Goal: Task Accomplishment & Management: Use online tool/utility

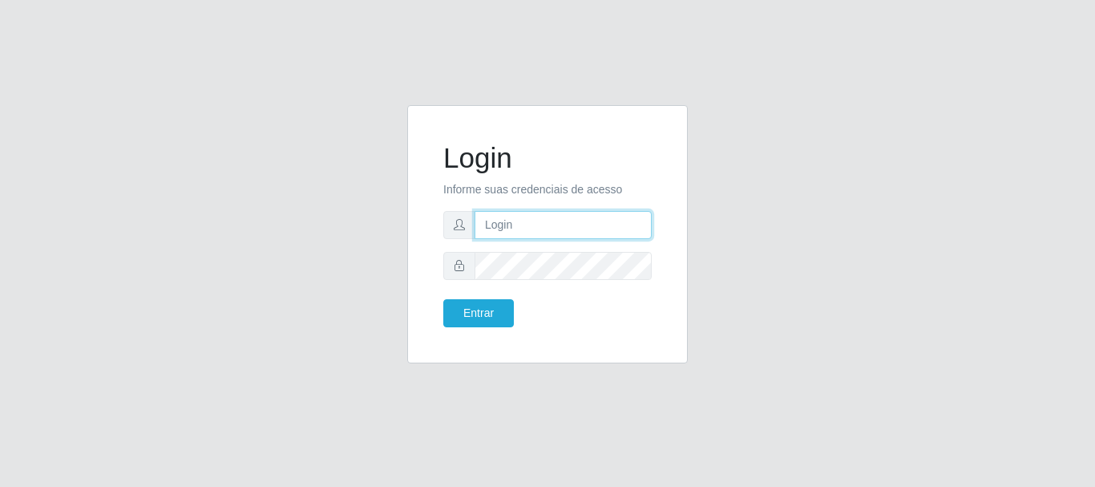
click at [508, 219] on input "text" at bounding box center [563, 225] width 177 height 28
type input "[EMAIL_ADDRESS][DOMAIN_NAME]"
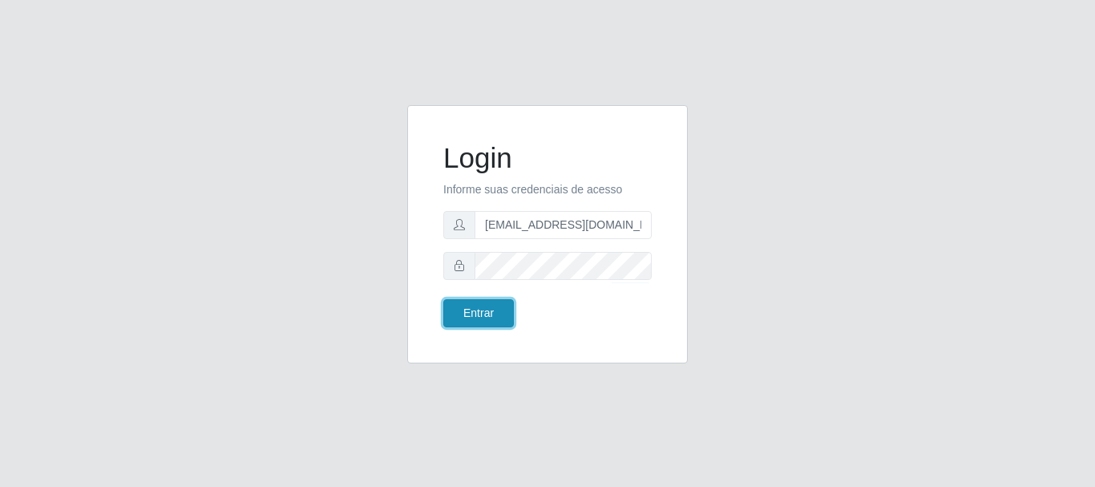
click at [506, 314] on button "Entrar" at bounding box center [478, 313] width 71 height 28
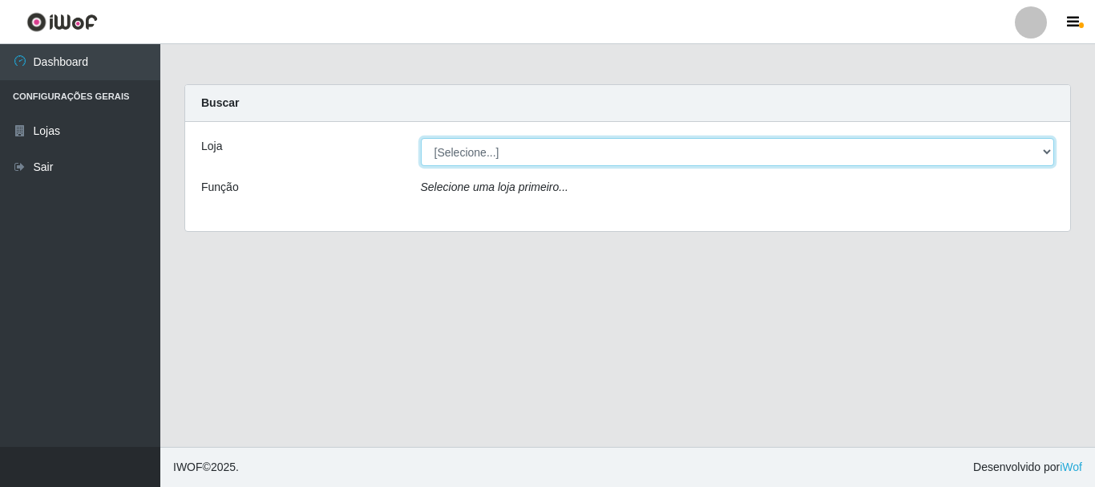
click at [1042, 150] on select "[Selecione...] SuperFácil Atacado - Rodoviária" at bounding box center [738, 152] width 634 height 28
select select "400"
click at [421, 138] on select "[Selecione...] SuperFácil Atacado - Rodoviária" at bounding box center [738, 152] width 634 height 28
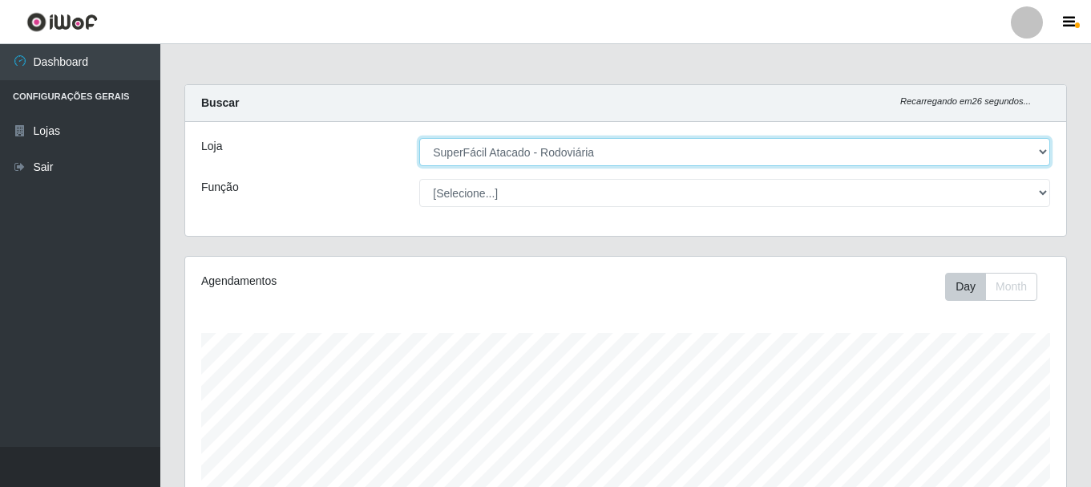
click at [1044, 154] on select "[Selecione...] SuperFácil Atacado - Rodoviária" at bounding box center [734, 152] width 631 height 28
click at [419, 138] on select "[Selecione...] SuperFácil Atacado - Rodoviária" at bounding box center [734, 152] width 631 height 28
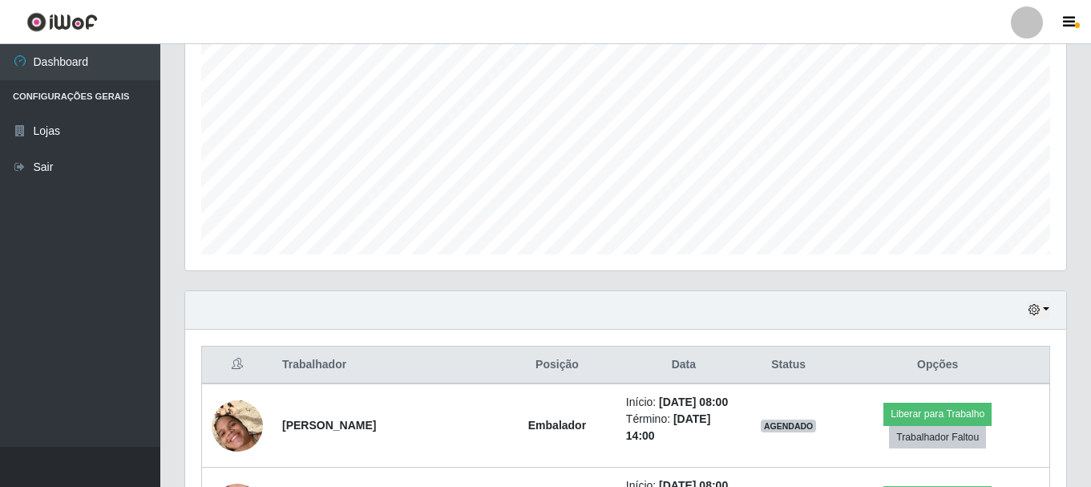
scroll to position [321, 0]
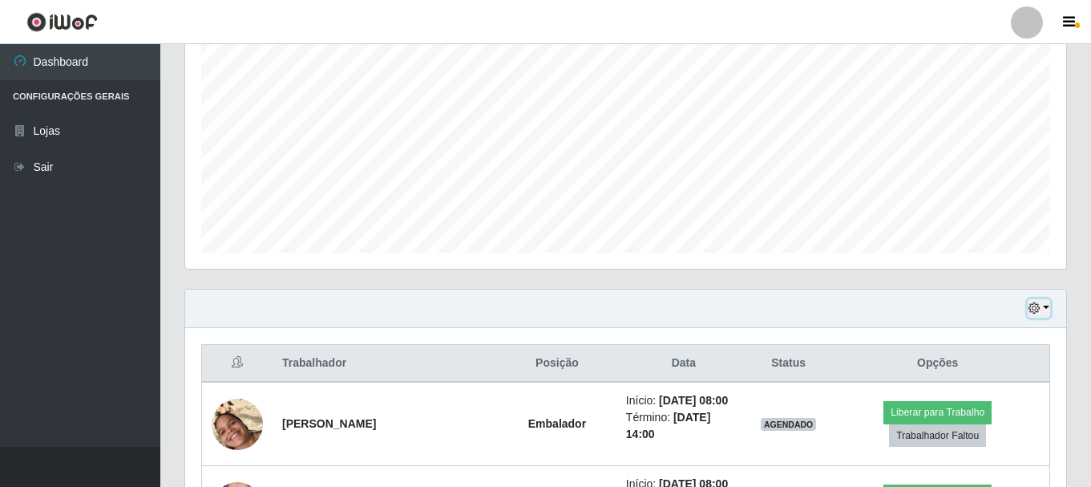
click at [1048, 307] on button "button" at bounding box center [1039, 308] width 22 height 18
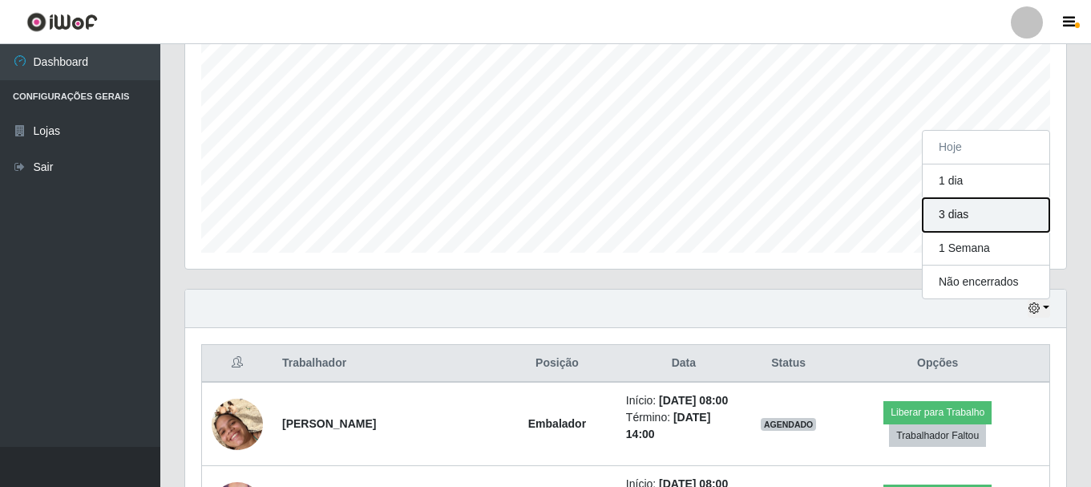
click at [1000, 218] on button "3 dias" at bounding box center [986, 215] width 127 height 34
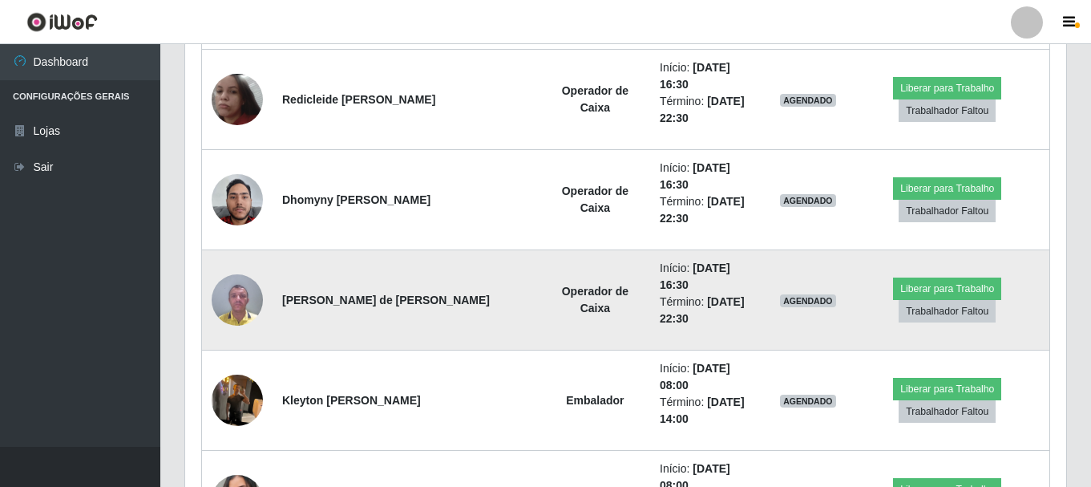
scroll to position [1684, 0]
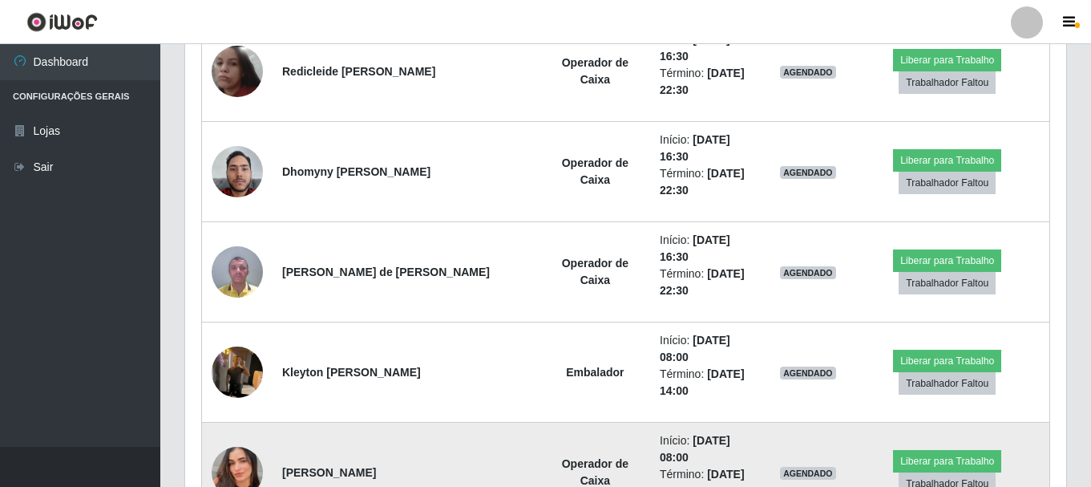
click at [439, 422] on td "[PERSON_NAME]" at bounding box center [407, 472] width 268 height 100
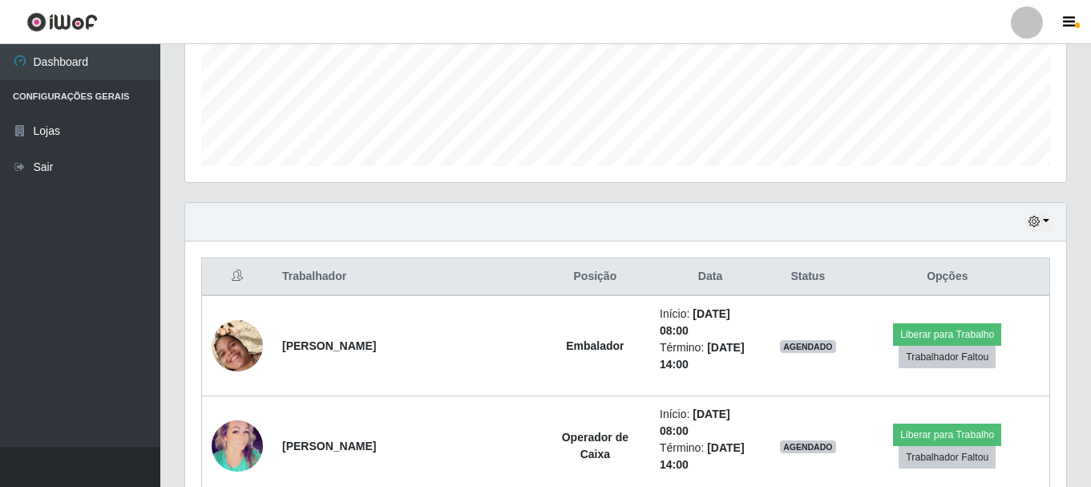
scroll to position [401, 0]
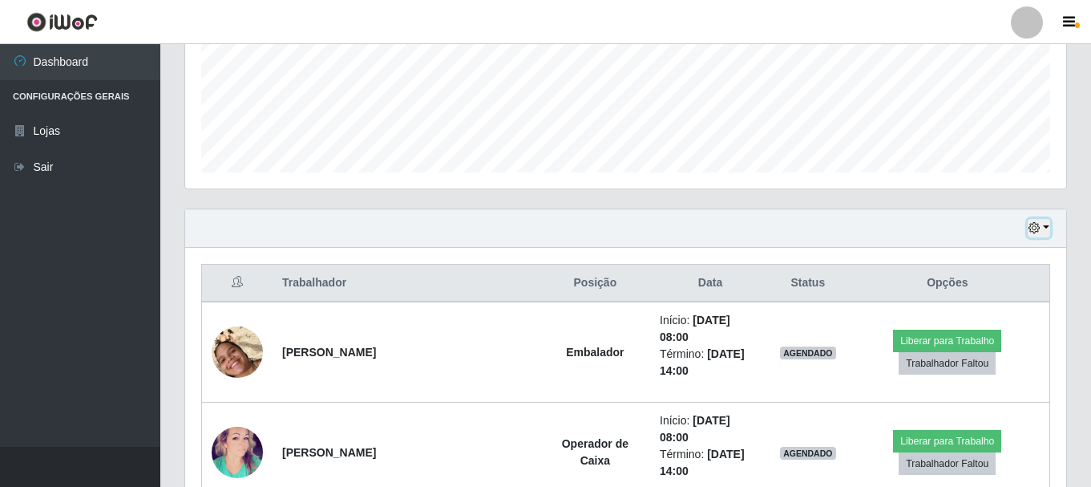
click at [1037, 228] on icon "button" at bounding box center [1034, 227] width 11 height 11
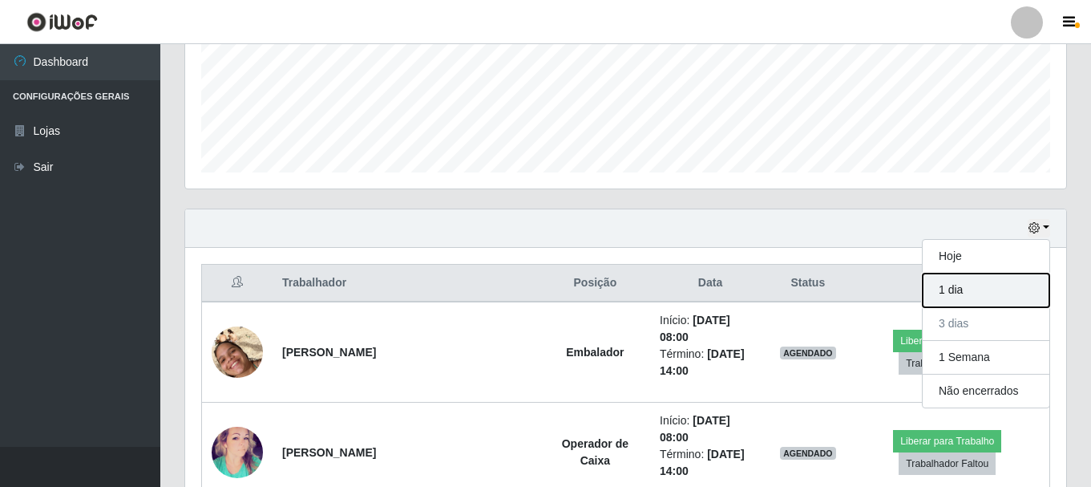
click at [1026, 289] on button "1 dia" at bounding box center [986, 290] width 127 height 34
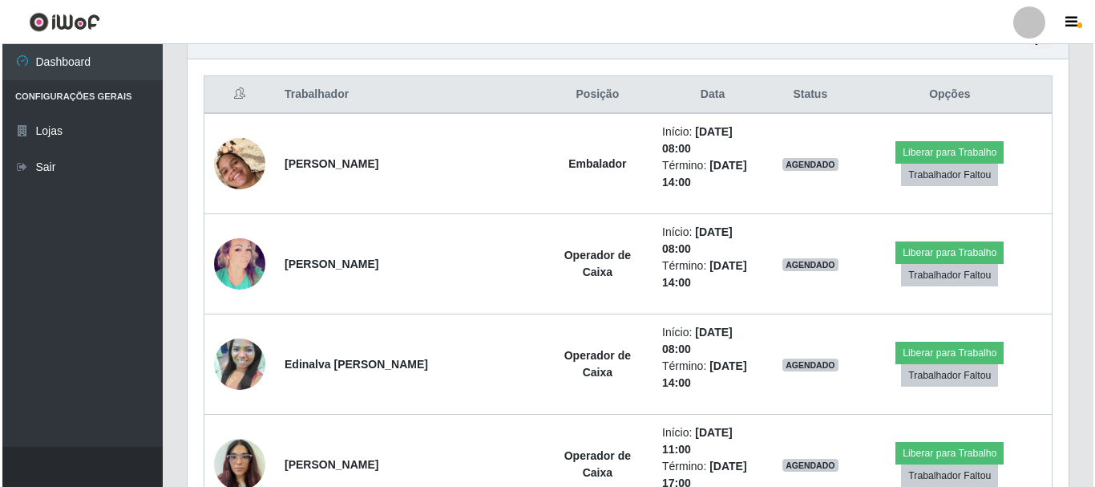
scroll to position [561, 0]
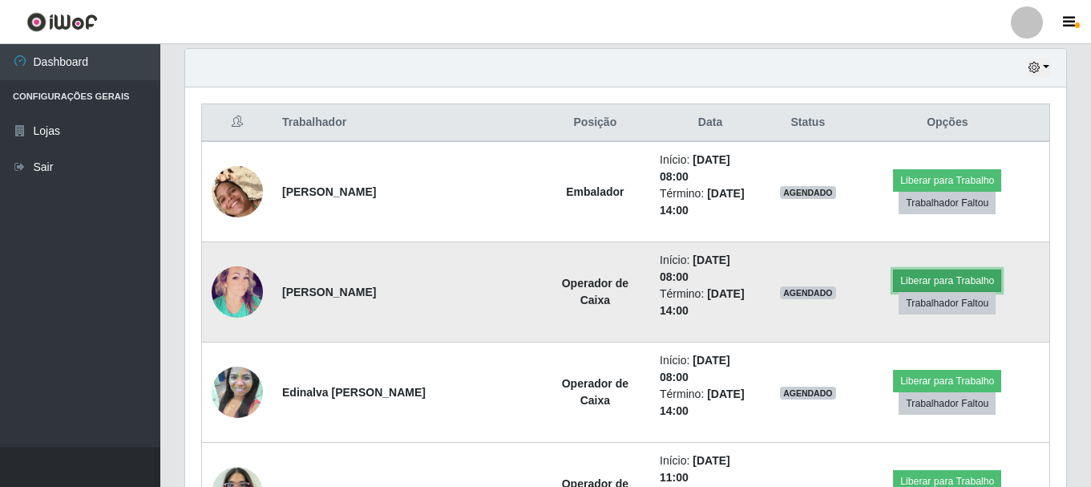
click at [964, 269] on button "Liberar para Trabalho" at bounding box center [947, 280] width 108 height 22
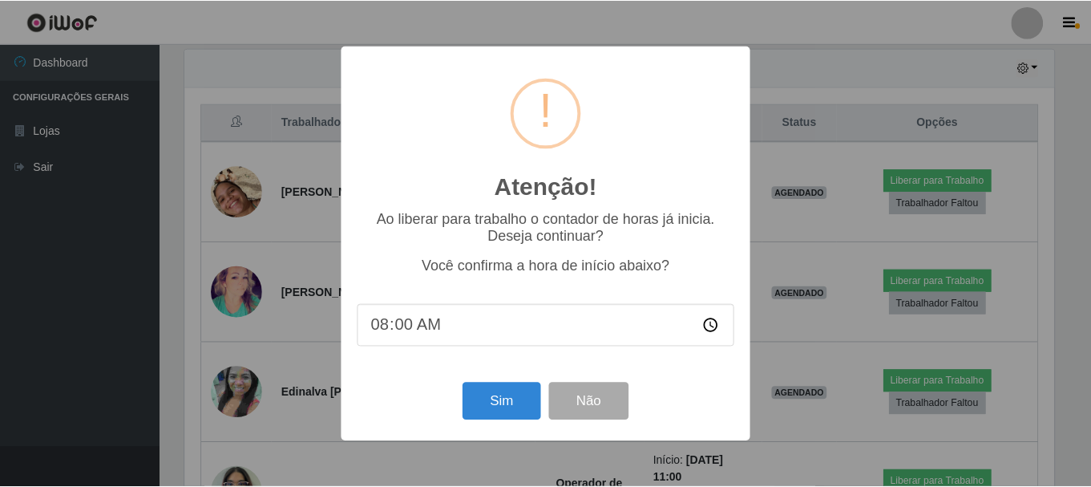
scroll to position [333, 873]
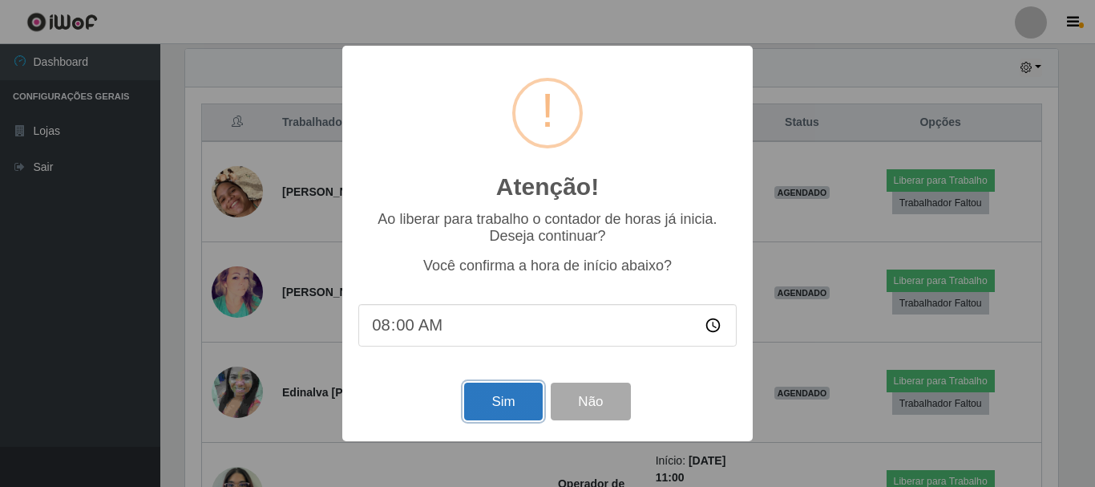
click at [507, 410] on button "Sim" at bounding box center [503, 401] width 78 height 38
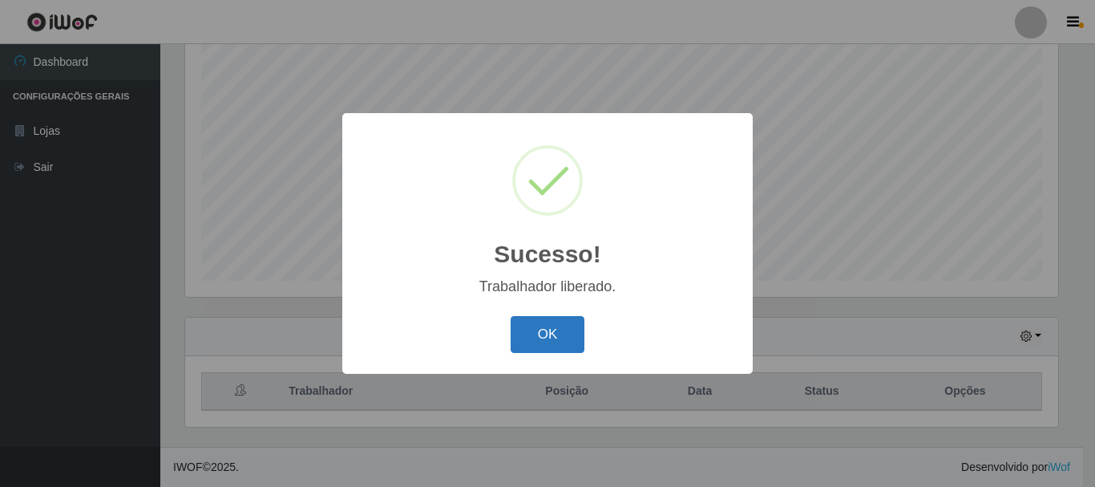
click at [526, 327] on button "OK" at bounding box center [548, 335] width 75 height 38
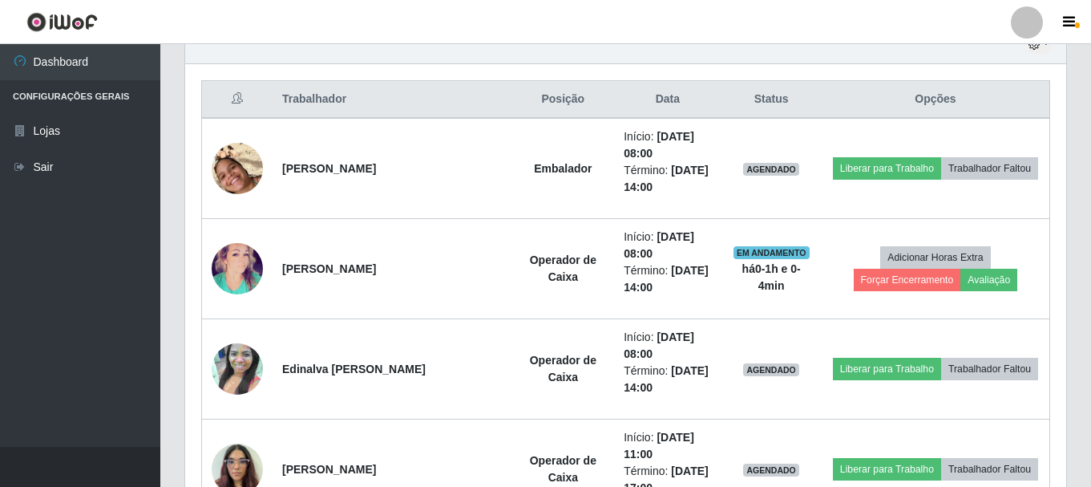
scroll to position [613, 0]
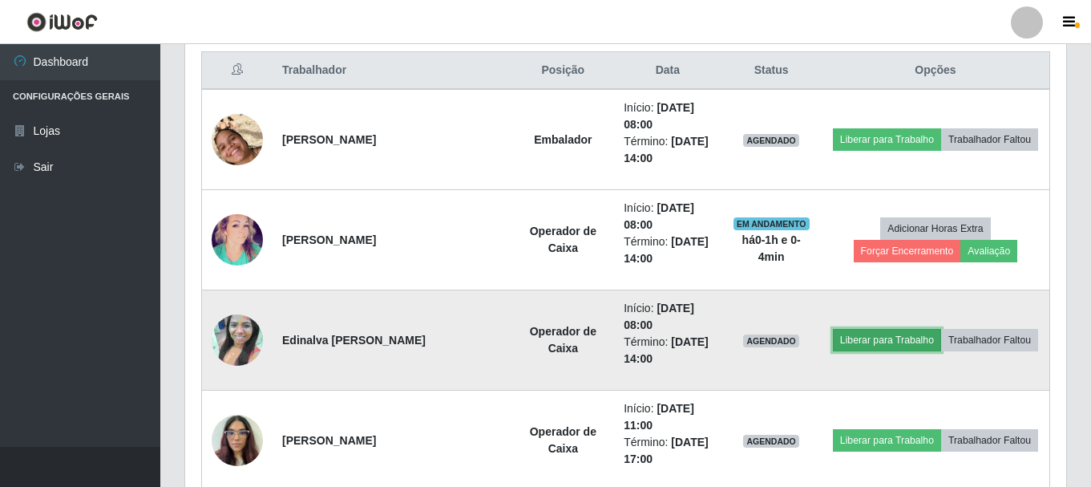
click at [885, 340] on button "Liberar para Trabalho" at bounding box center [887, 340] width 108 height 22
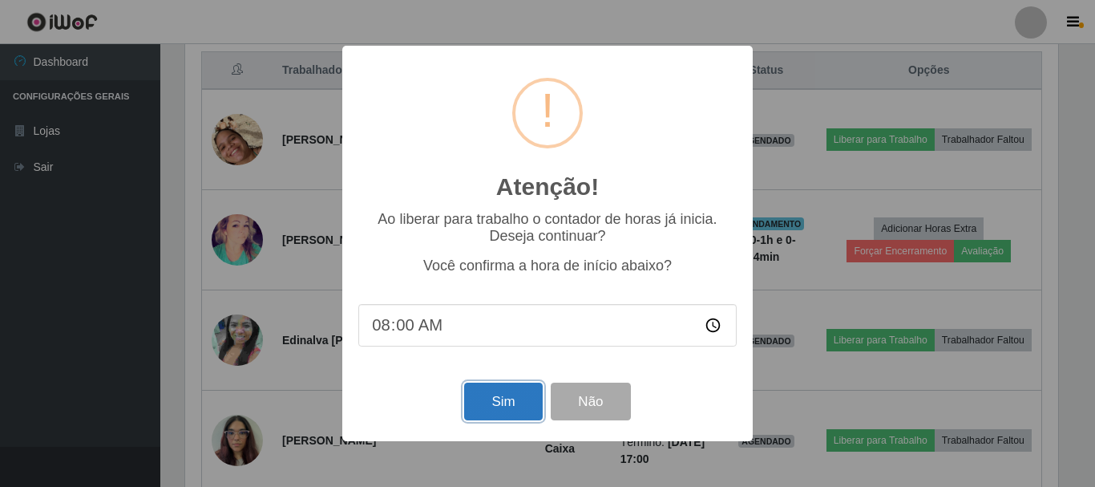
click at [497, 400] on button "Sim" at bounding box center [503, 401] width 78 height 38
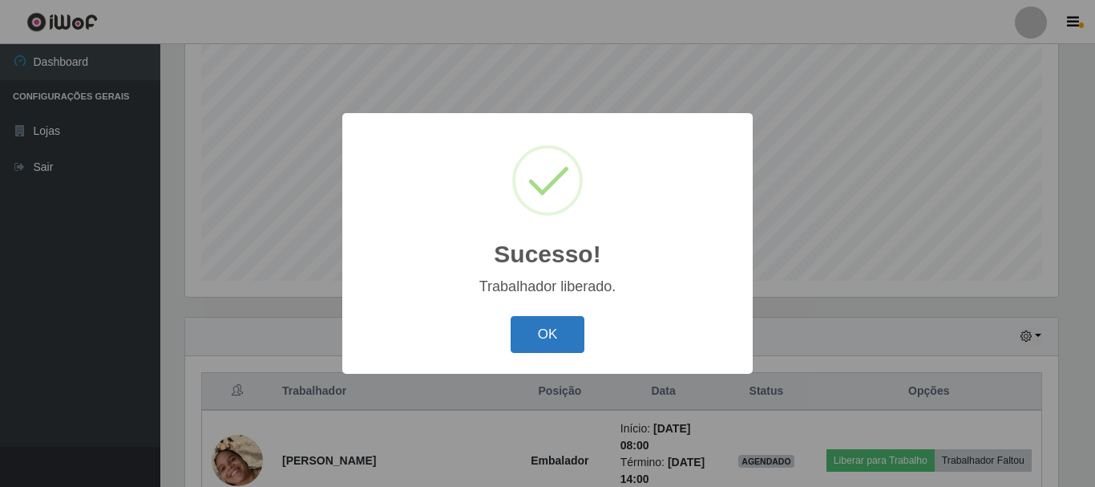
click at [523, 336] on button "OK" at bounding box center [548, 335] width 75 height 38
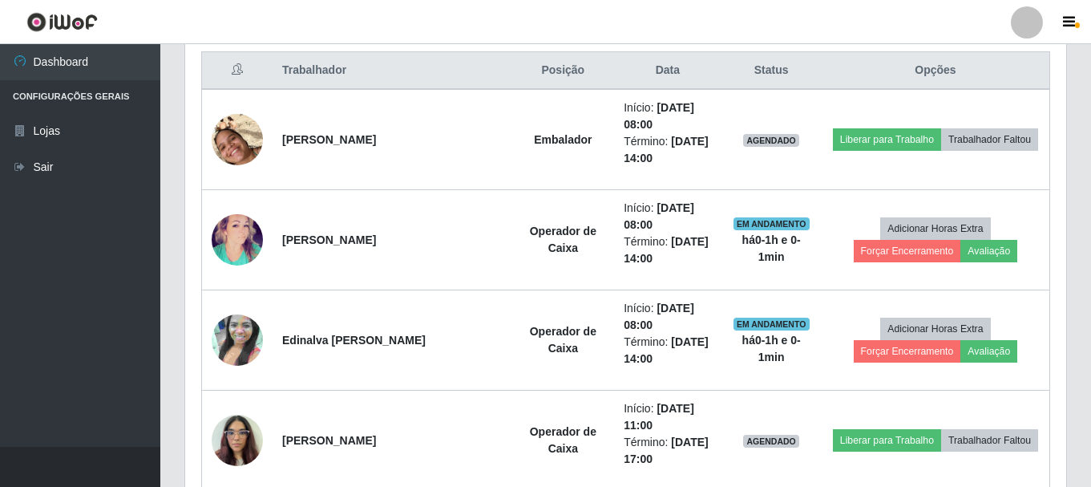
scroll to position [533, 0]
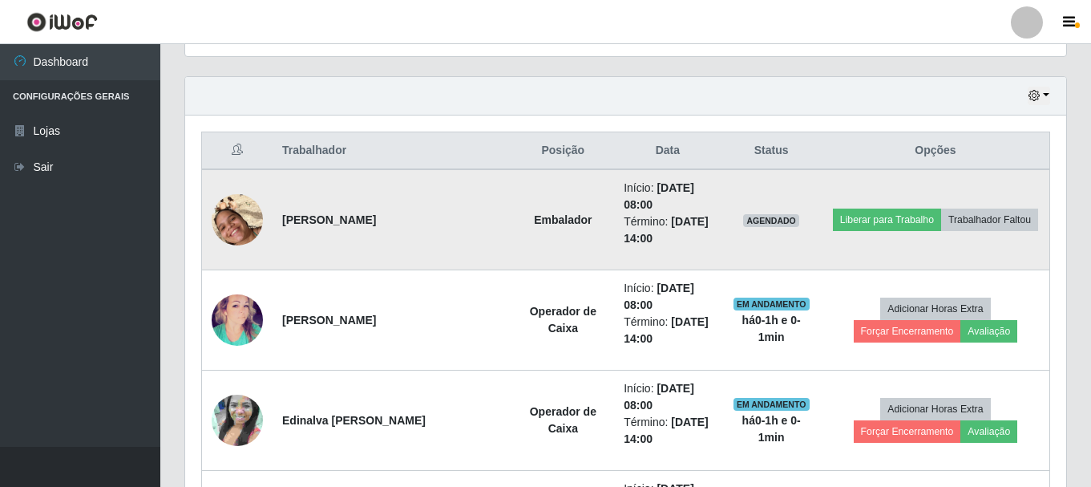
drag, startPoint x: 667, startPoint y: 317, endPoint x: 462, endPoint y: 234, distance: 221.5
click at [462, 234] on td "[PERSON_NAME]" at bounding box center [393, 219] width 240 height 101
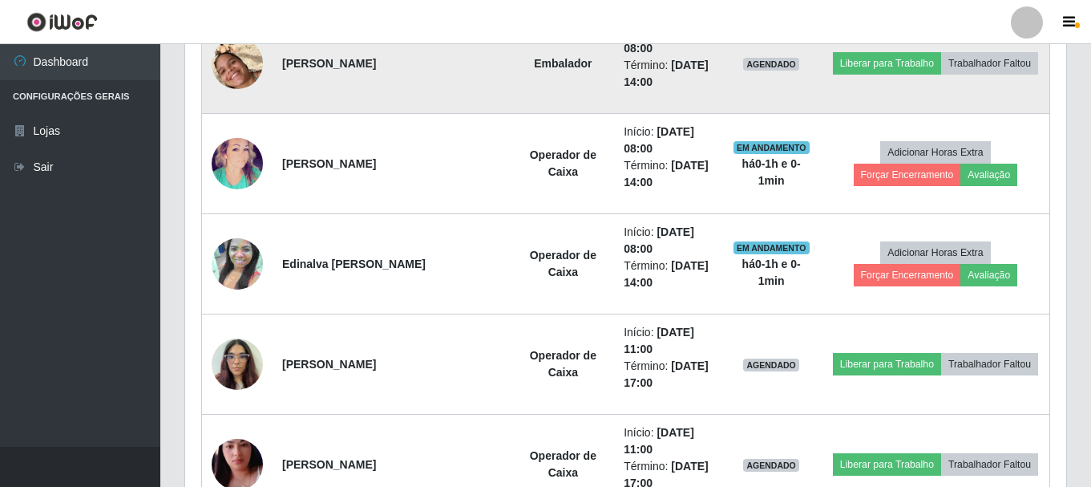
scroll to position [693, 0]
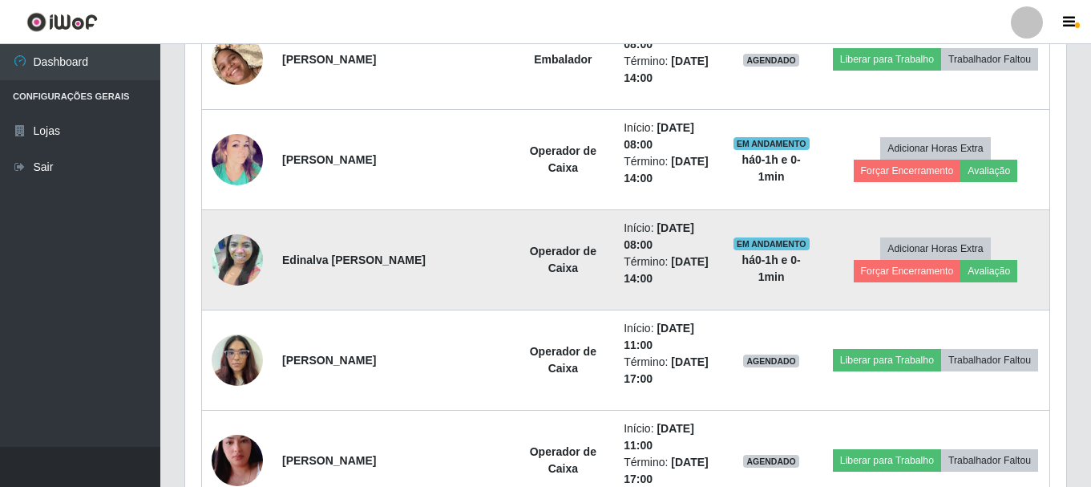
drag, startPoint x: 462, startPoint y: 234, endPoint x: 440, endPoint y: 263, distance: 36.1
click at [440, 263] on td "Edinalva [PERSON_NAME]" at bounding box center [393, 260] width 240 height 100
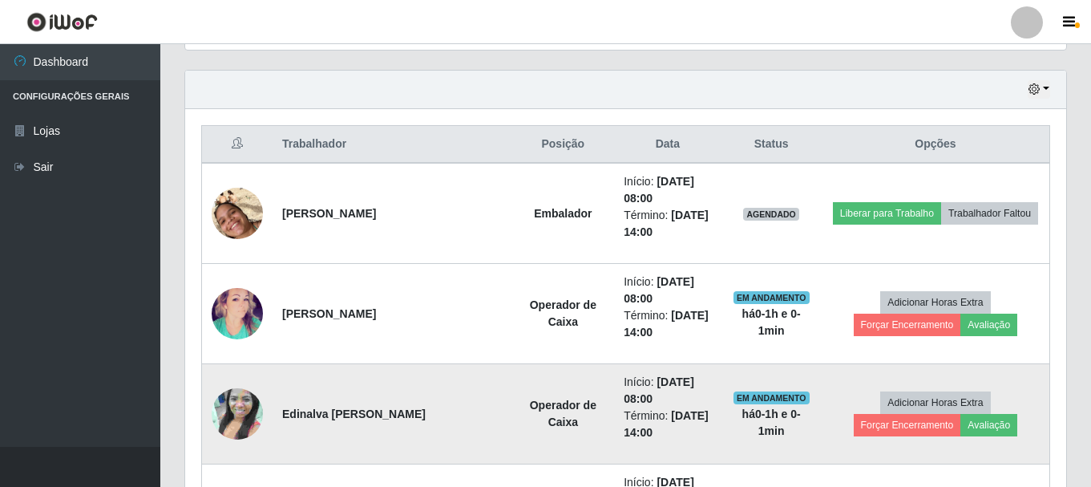
scroll to position [533, 0]
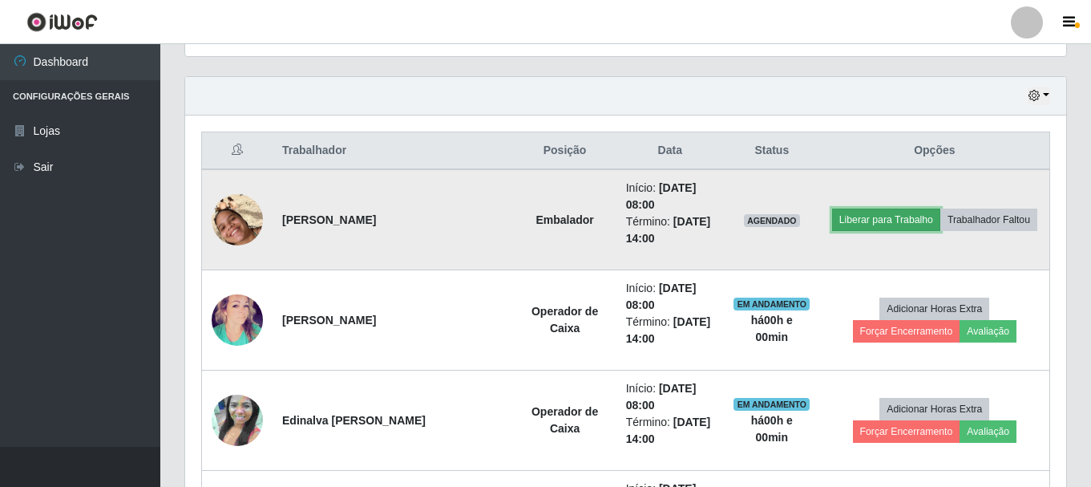
click at [879, 222] on button "Liberar para Trabalho" at bounding box center [886, 219] width 108 height 22
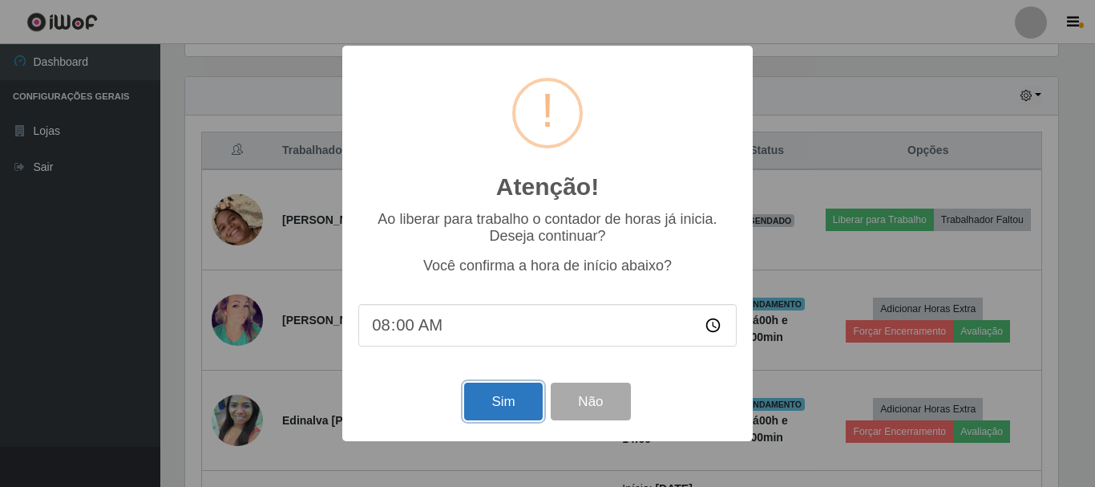
click at [511, 400] on button "Sim" at bounding box center [503, 401] width 78 height 38
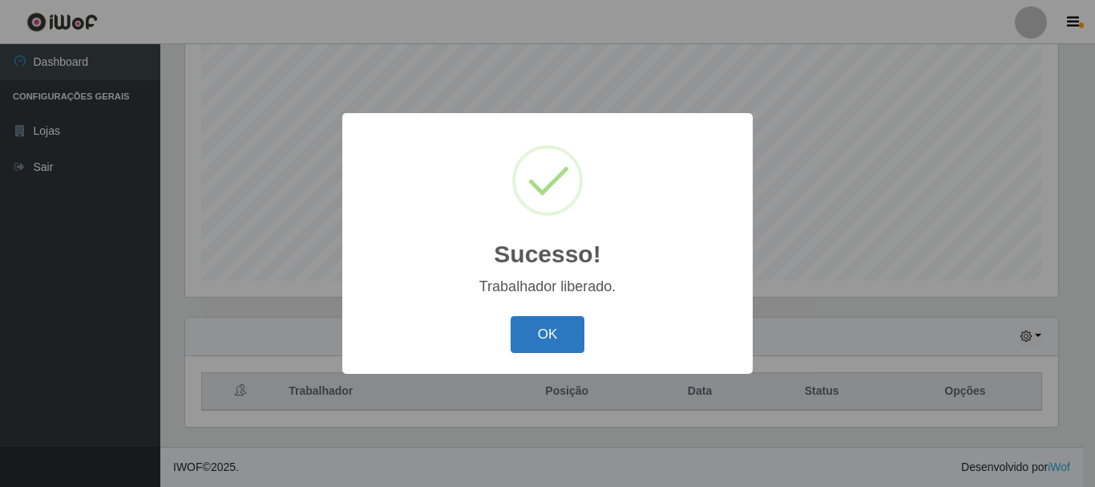
click at [549, 342] on button "OK" at bounding box center [548, 335] width 75 height 38
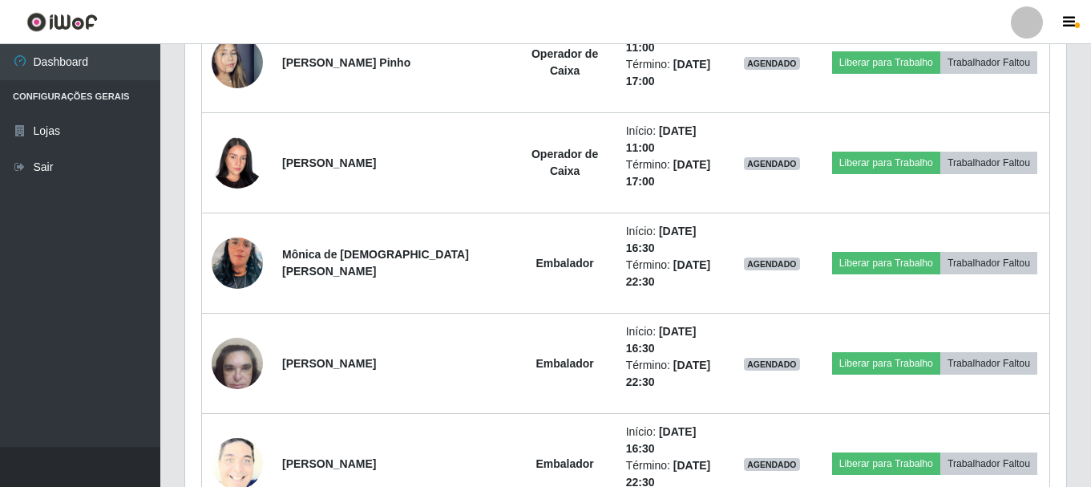
scroll to position [2297, 0]
